Goal: Obtain resource: Download file/media

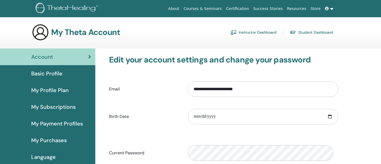
click at [254, 34] on link "Instructor Dashboard" at bounding box center [253, 32] width 46 height 9
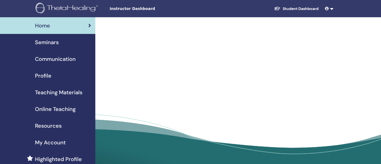
click at [64, 96] on span "Teaching Materials" at bounding box center [58, 92] width 47 height 8
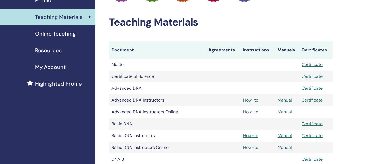
scroll to position [80, 0]
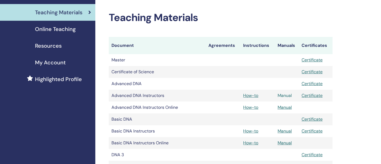
click at [284, 98] on link "Manual" at bounding box center [285, 96] width 14 height 6
